Goal: Transaction & Acquisition: Subscribe to service/newsletter

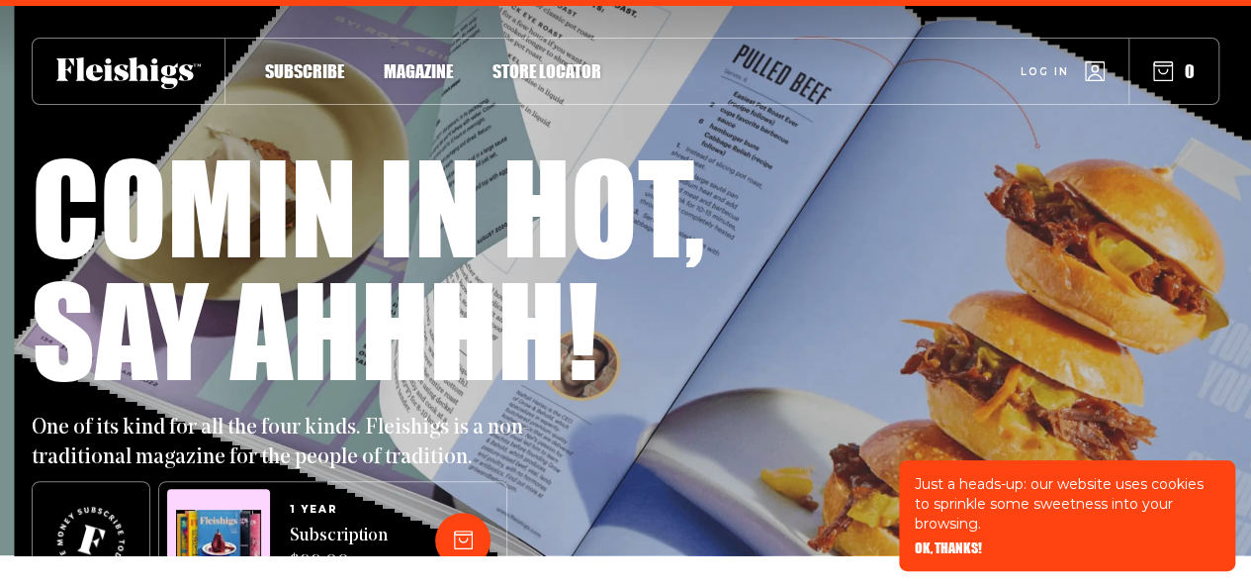
scroll to position [33, 0]
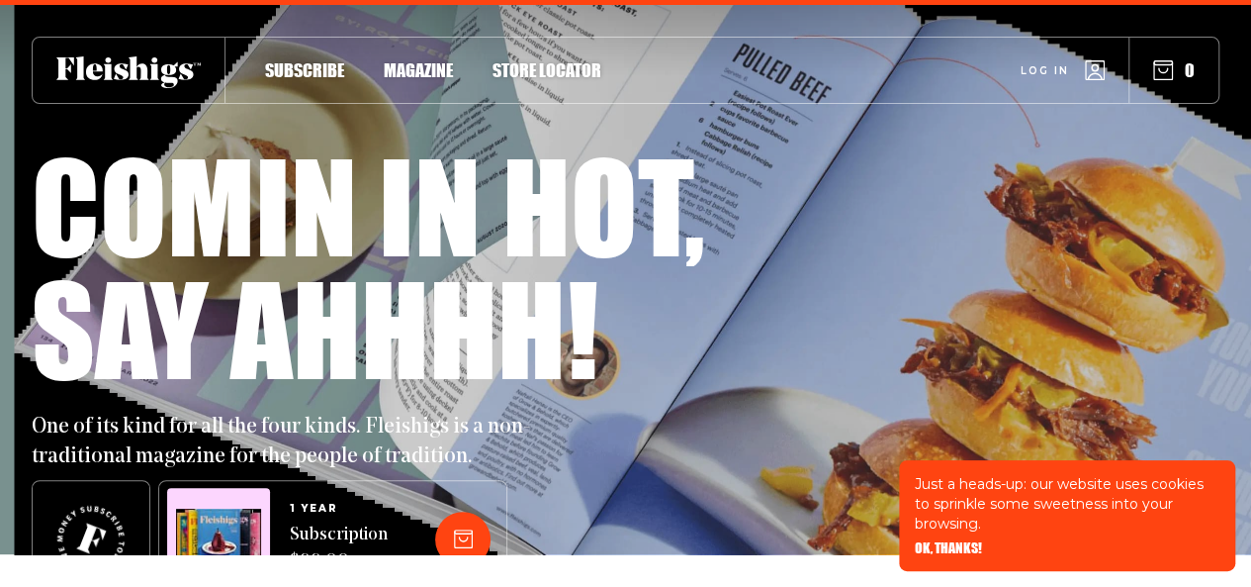
click at [281, 60] on span "Subscribe" at bounding box center [304, 50] width 79 height 22
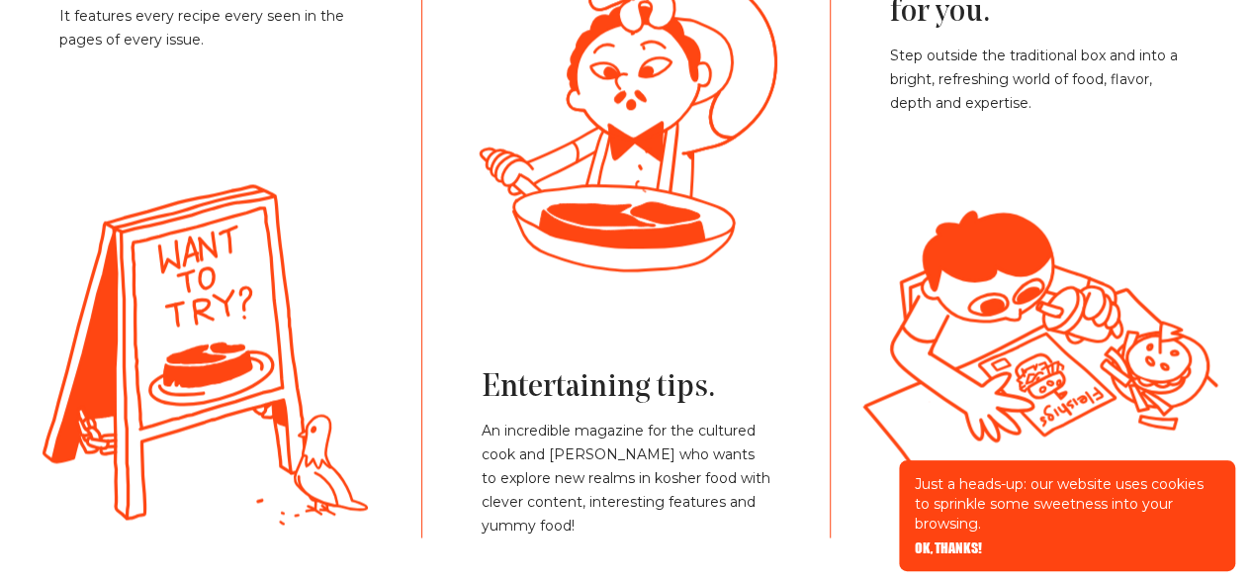
scroll to position [1484, 0]
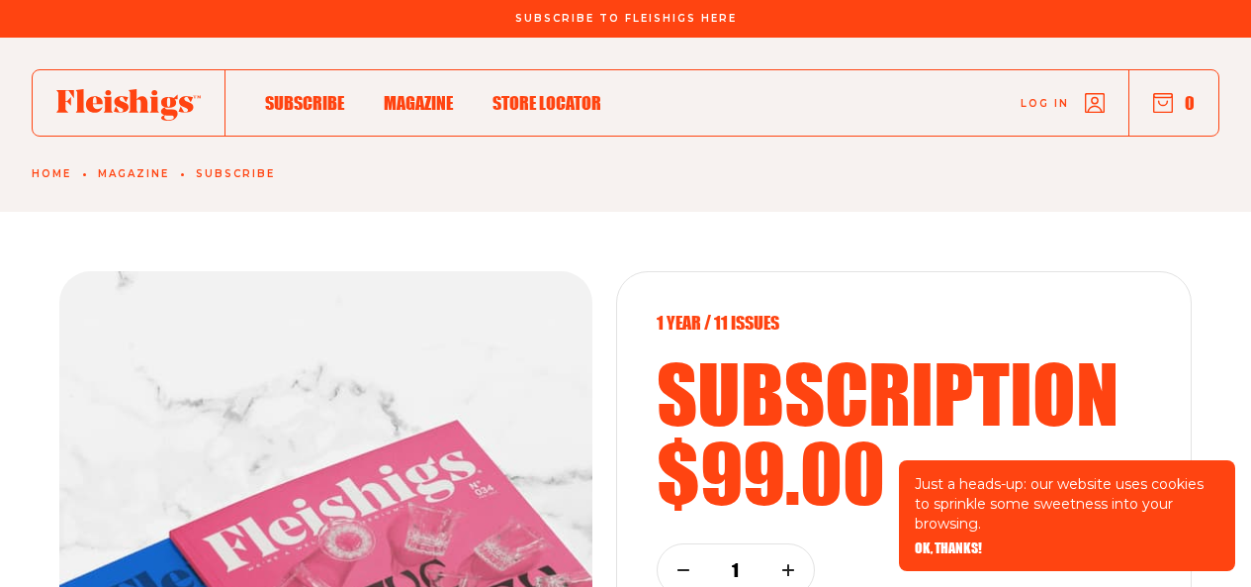
scroll to position [1484, 0]
